Goal: Information Seeking & Learning: Learn about a topic

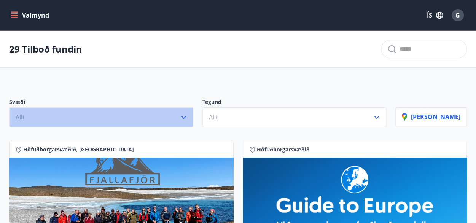
click at [189, 115] on icon "button" at bounding box center [183, 117] width 9 height 9
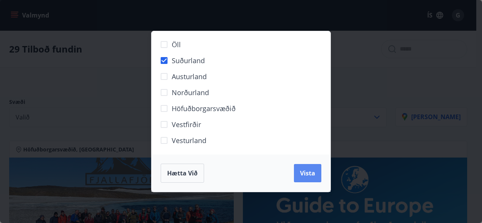
click at [307, 176] on span "Vista" at bounding box center [307, 173] width 15 height 8
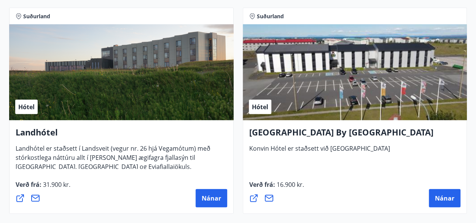
scroll to position [1041, 0]
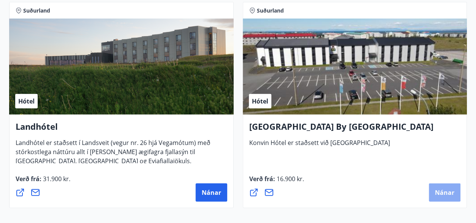
click at [446, 196] on span "Nánar" at bounding box center [444, 193] width 19 height 8
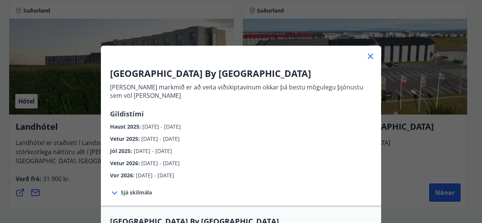
click at [369, 56] on icon at bounding box center [370, 56] width 9 height 9
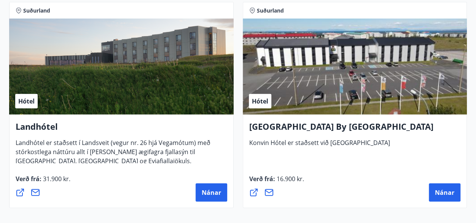
click at [365, 64] on div "Hótel" at bounding box center [355, 67] width 225 height 96
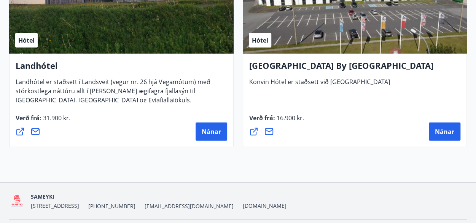
scroll to position [1121, 0]
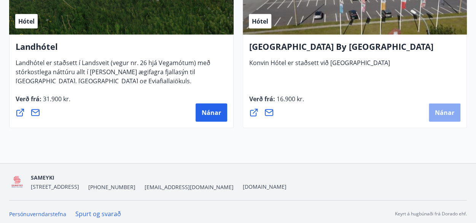
click at [438, 110] on span "Nánar" at bounding box center [444, 113] width 19 height 8
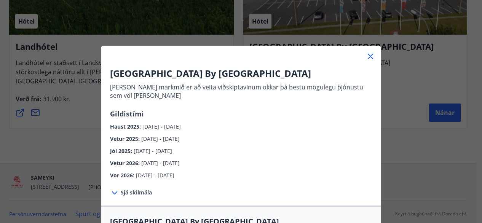
click at [111, 191] on icon at bounding box center [114, 193] width 9 height 9
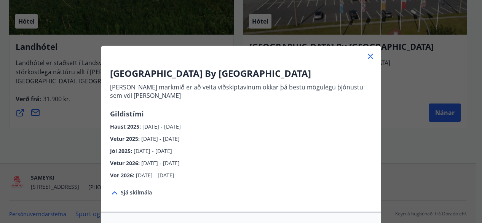
click at [369, 58] on icon at bounding box center [370, 56] width 5 height 5
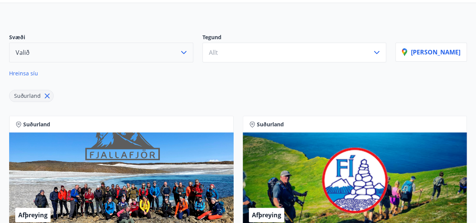
scroll to position [0, 0]
